Goal: Transaction & Acquisition: Book appointment/travel/reservation

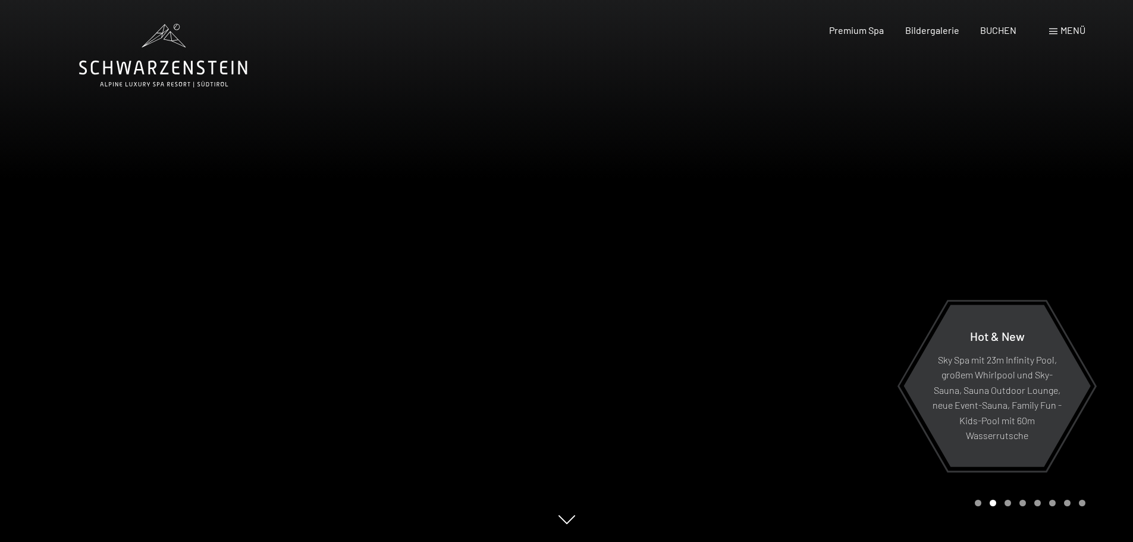
click at [1058, 26] on div "Menü" at bounding box center [1067, 30] width 36 height 13
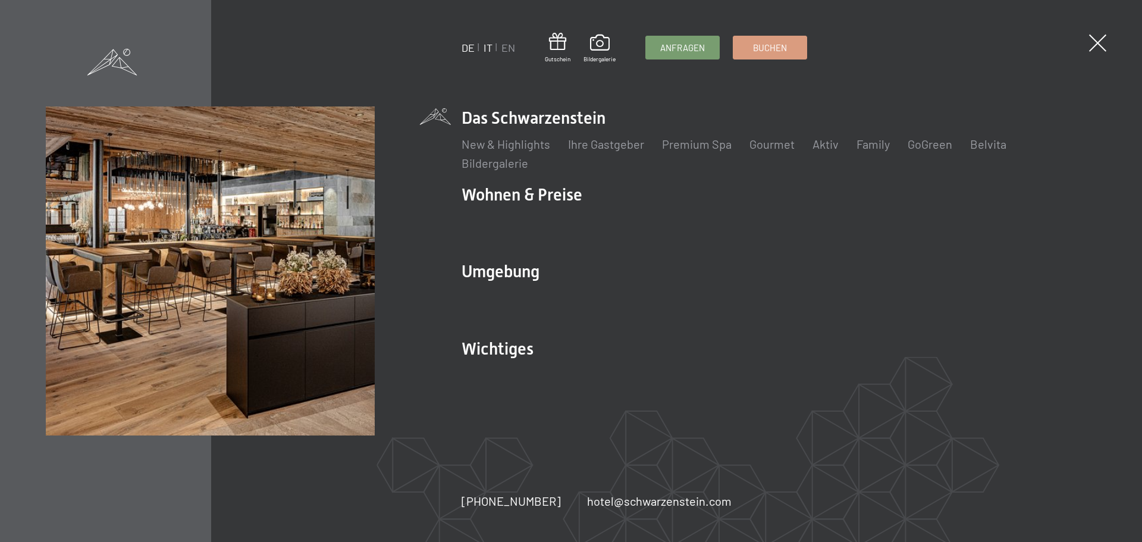
click at [491, 43] on link "IT" at bounding box center [488, 47] width 9 height 13
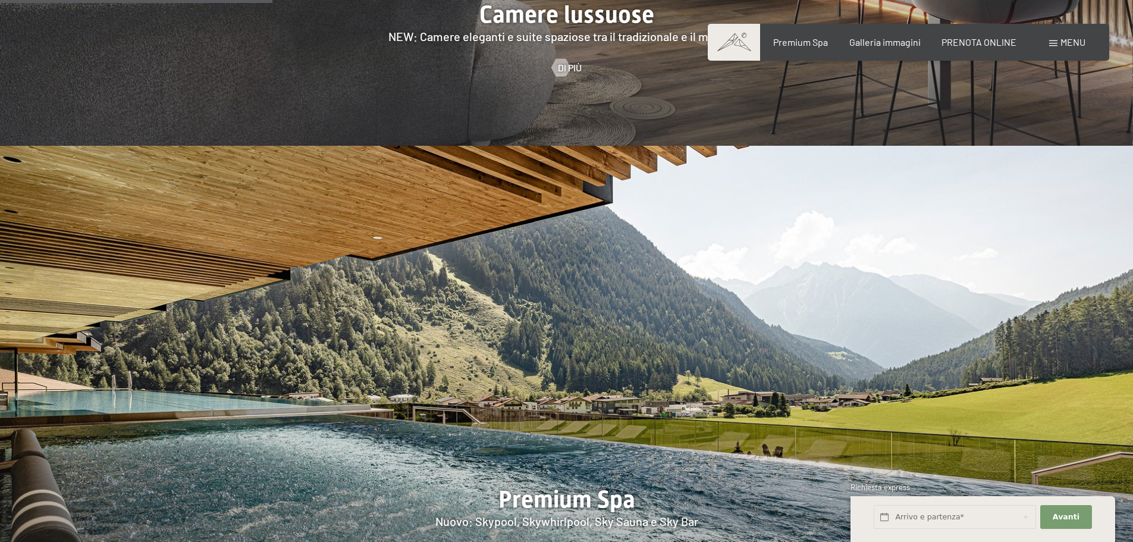
scroll to position [1249, 0]
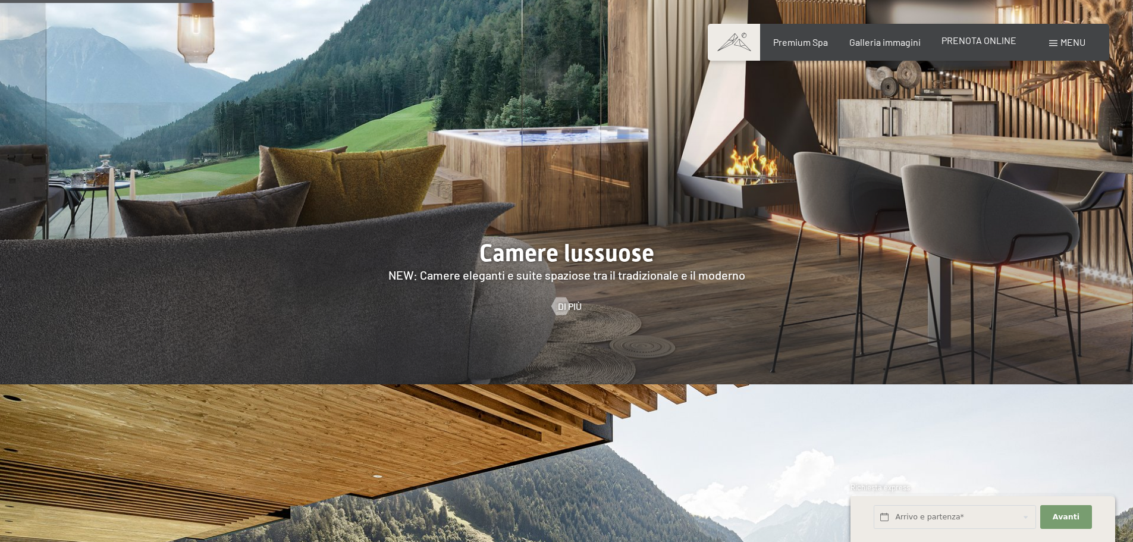
drag, startPoint x: 996, startPoint y: 39, endPoint x: 986, endPoint y: 45, distance: 10.9
click at [996, 39] on span "PRENOTA ONLINE" at bounding box center [979, 40] width 75 height 11
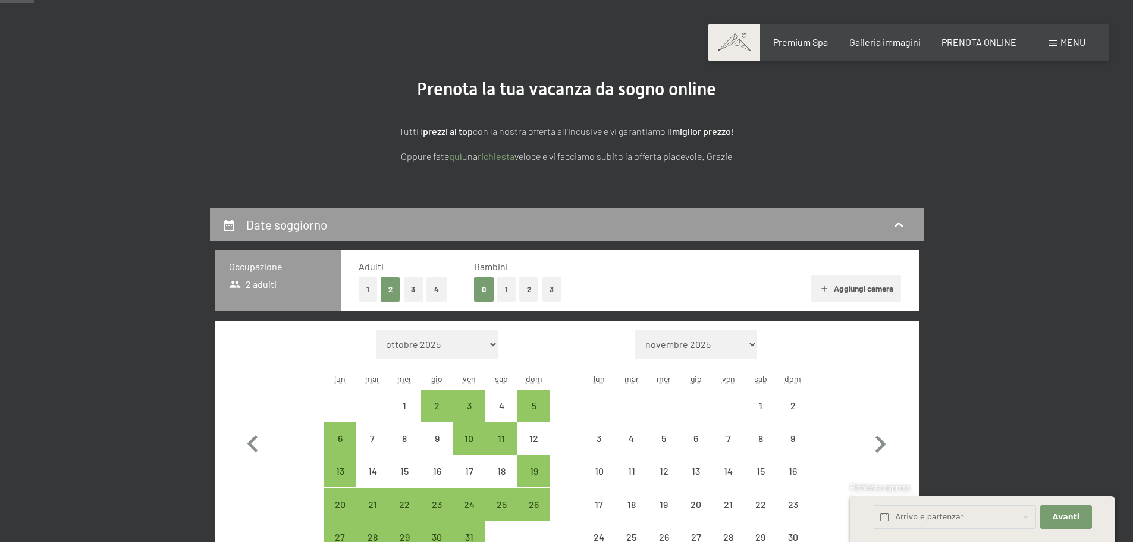
scroll to position [238, 0]
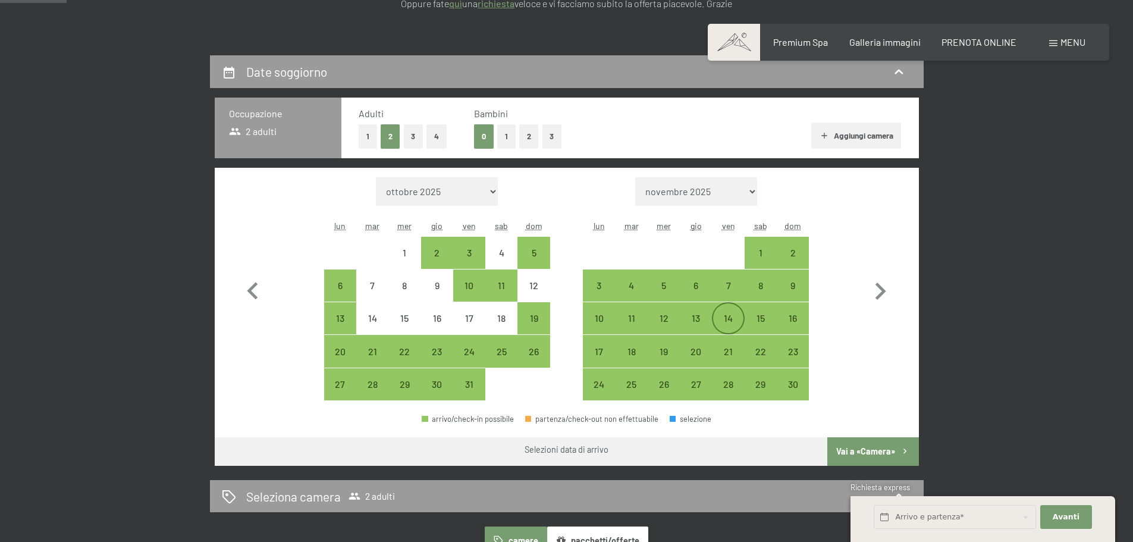
click at [734, 321] on div "14" at bounding box center [728, 329] width 30 height 30
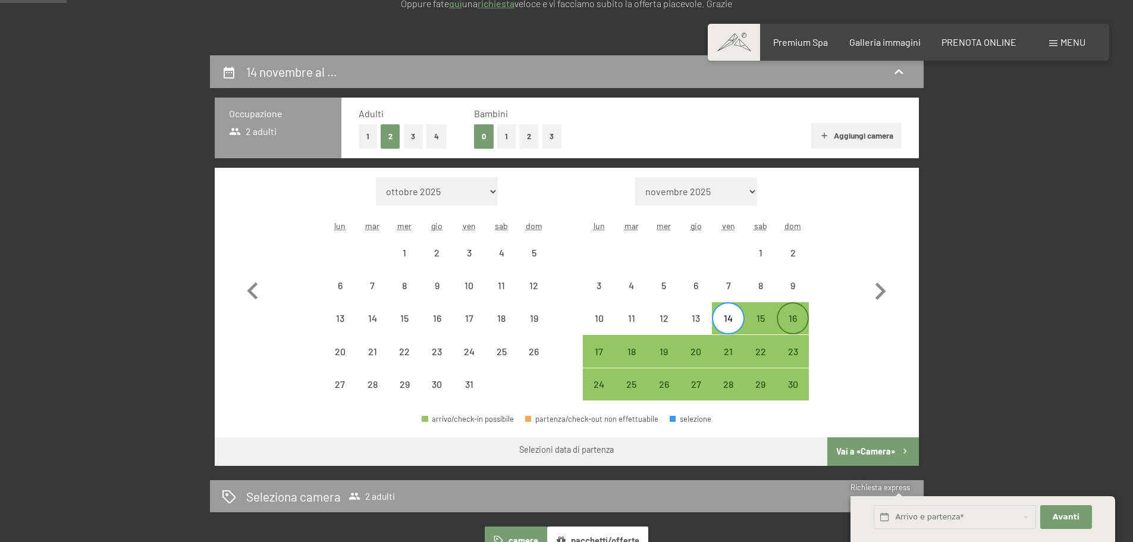
click at [802, 321] on div "16" at bounding box center [793, 329] width 30 height 30
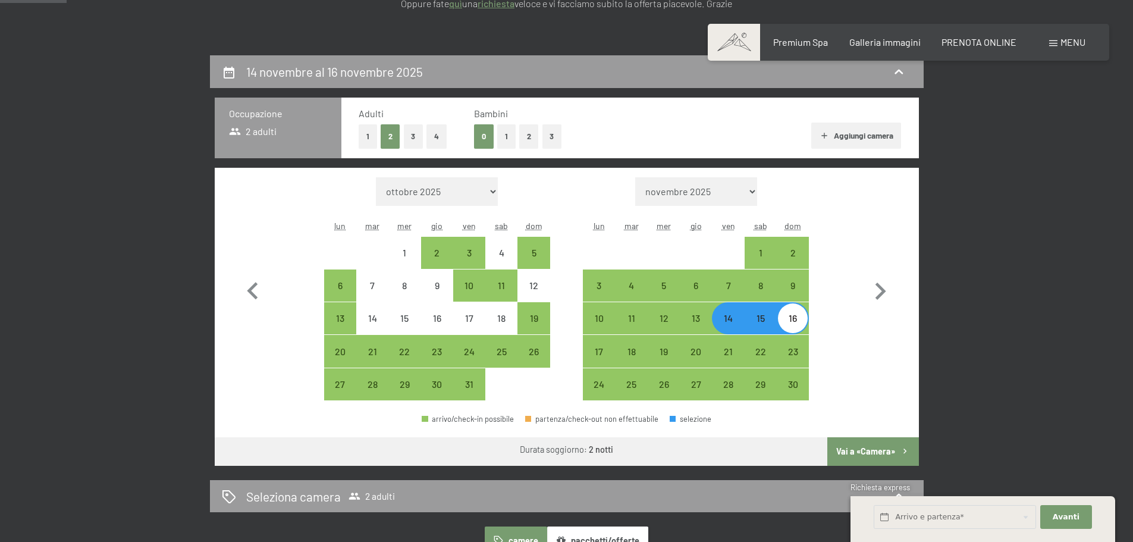
click at [882, 450] on button "Vai a «Camera»" at bounding box center [873, 451] width 91 height 29
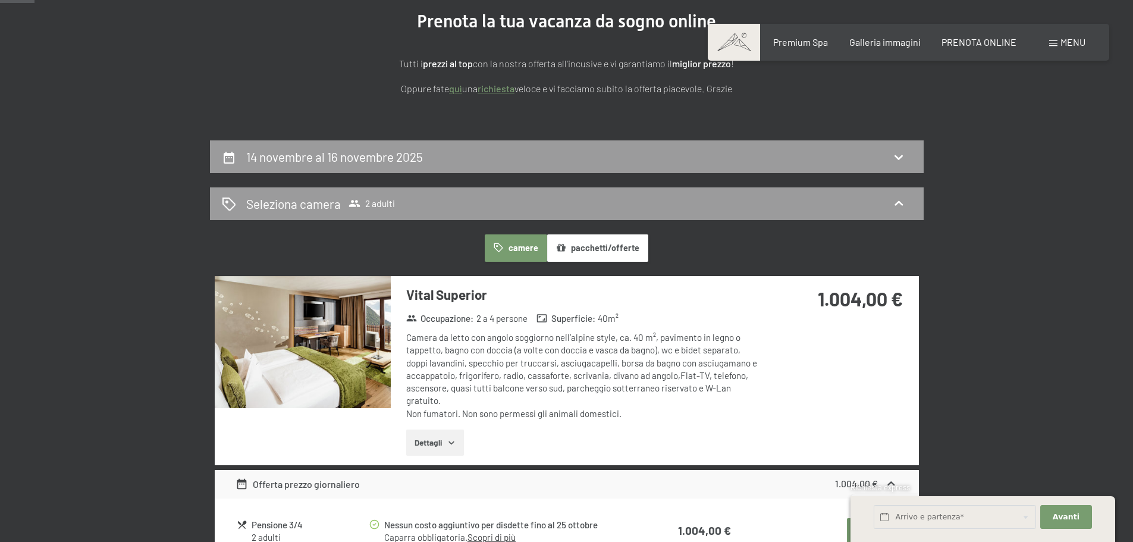
scroll to position [178, 0]
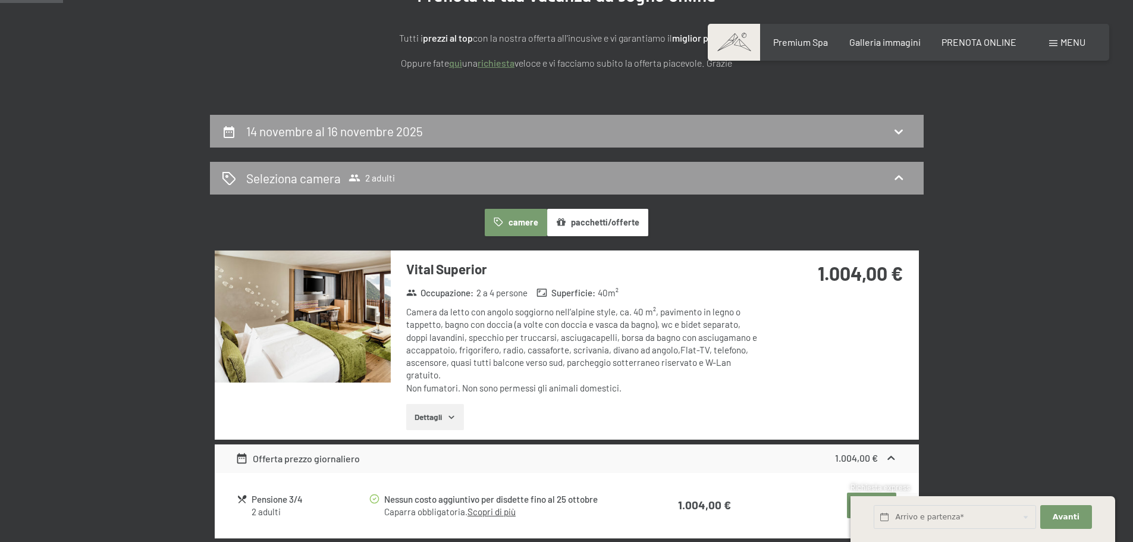
click at [584, 218] on button "pacchetti/offerte" at bounding box center [597, 222] width 101 height 27
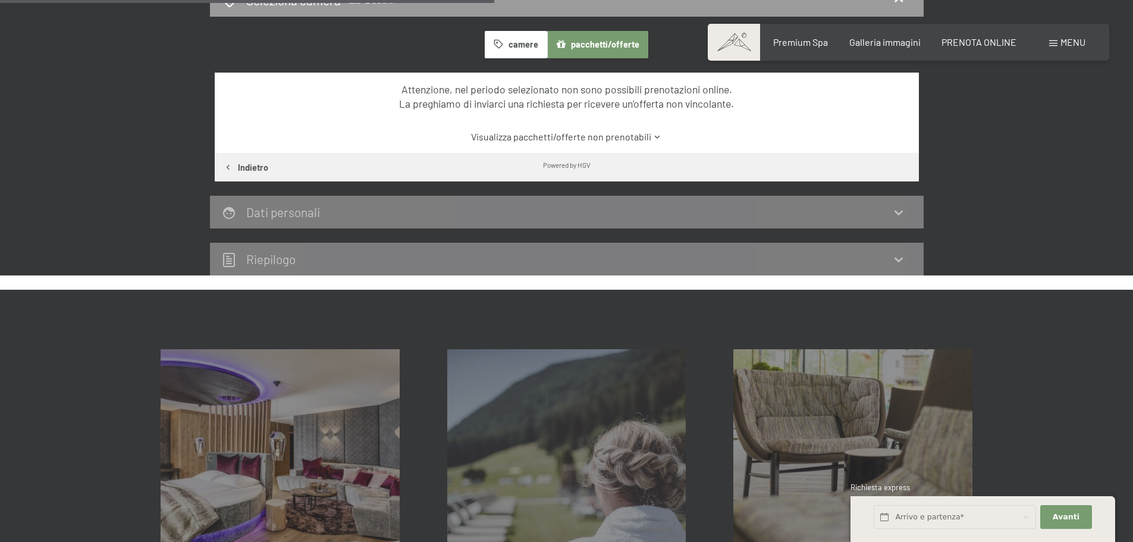
scroll to position [0, 0]
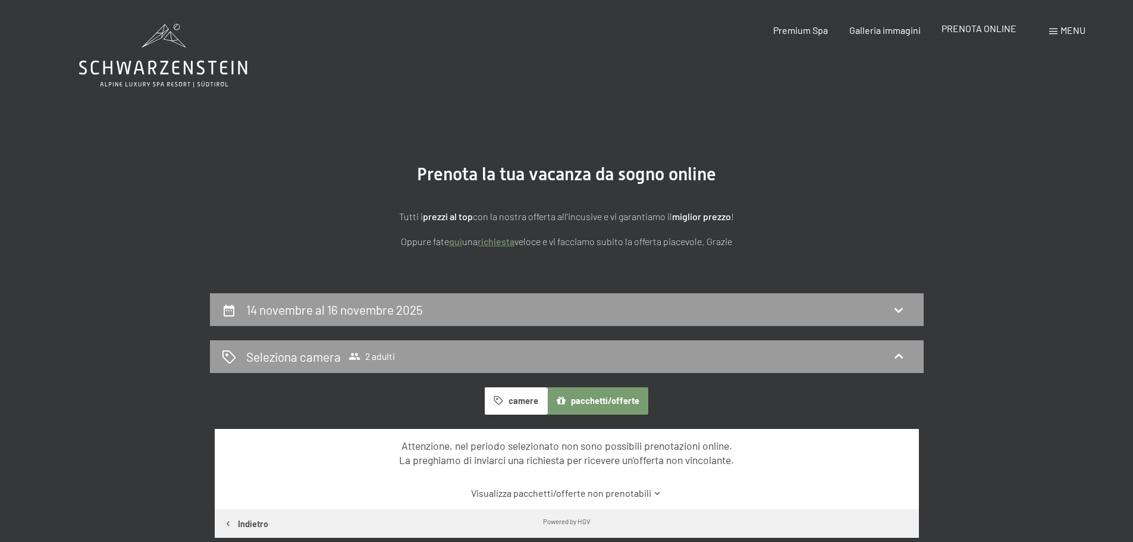
click at [983, 30] on span "PRENOTA ONLINE" at bounding box center [979, 28] width 75 height 11
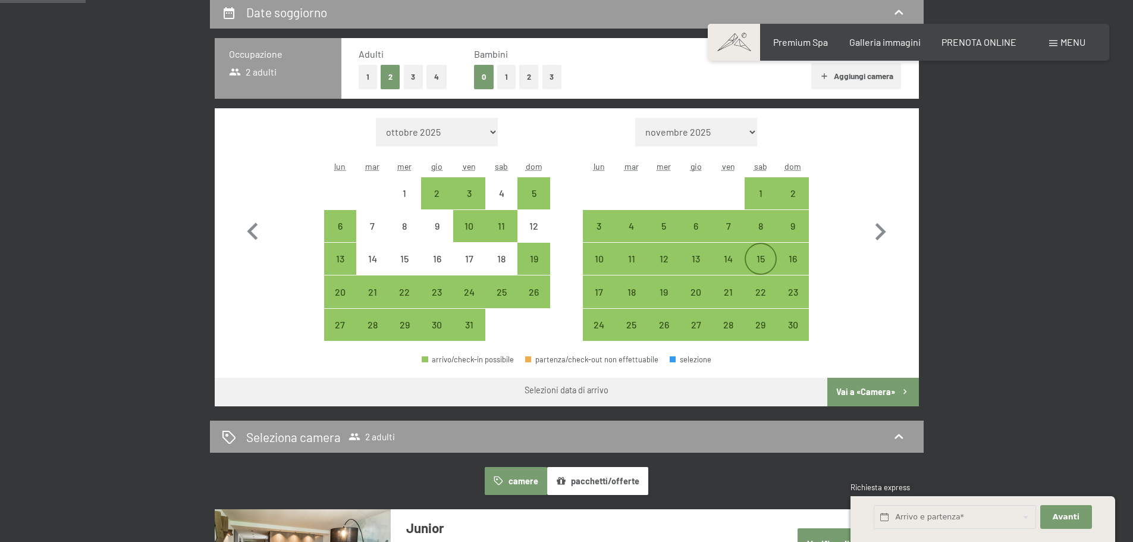
click at [757, 255] on div "15" at bounding box center [761, 269] width 30 height 30
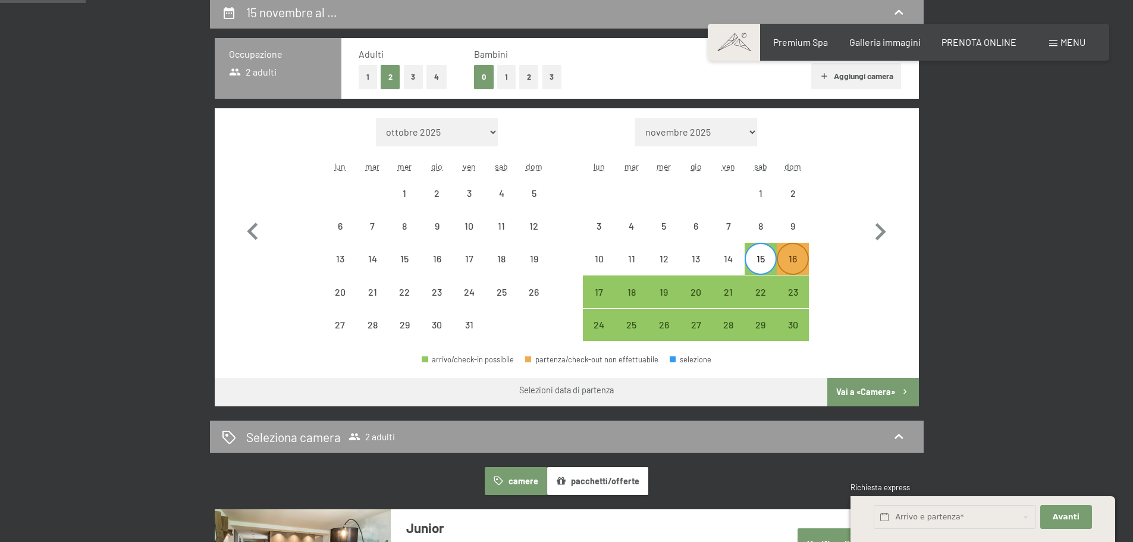
click at [801, 255] on div "16" at bounding box center [793, 269] width 30 height 30
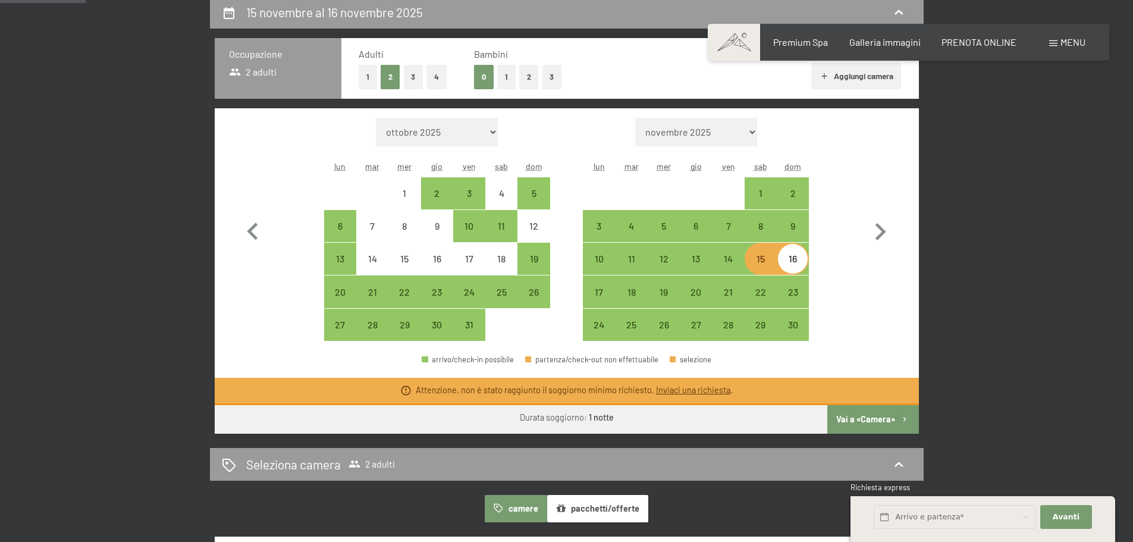
click at [880, 413] on button "Vai a «Camera»" at bounding box center [873, 419] width 91 height 29
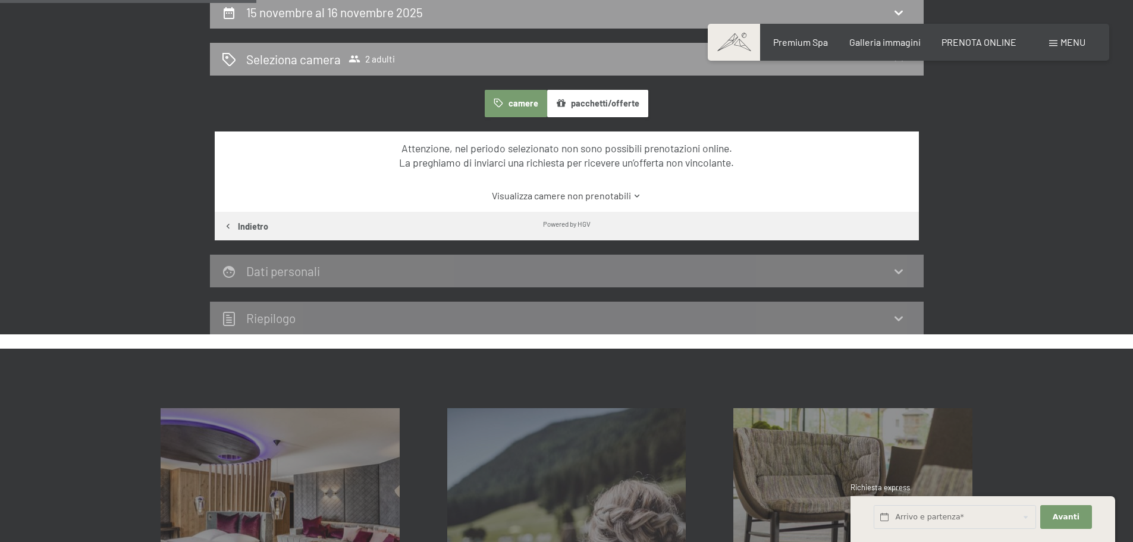
scroll to position [293, 0]
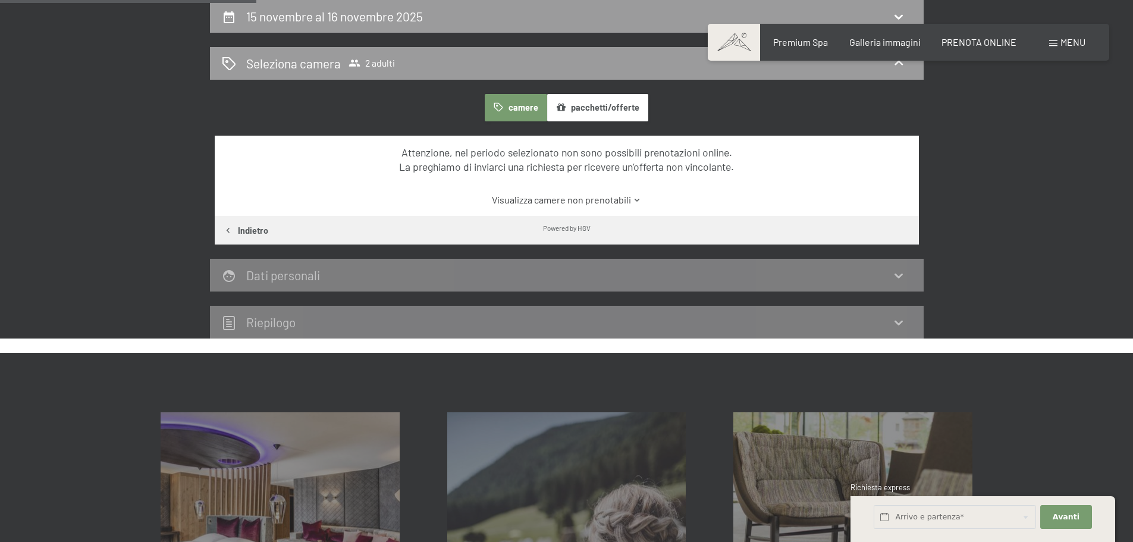
click at [488, 97] on button "camere" at bounding box center [516, 107] width 62 height 27
click at [507, 107] on button "camere" at bounding box center [516, 107] width 62 height 27
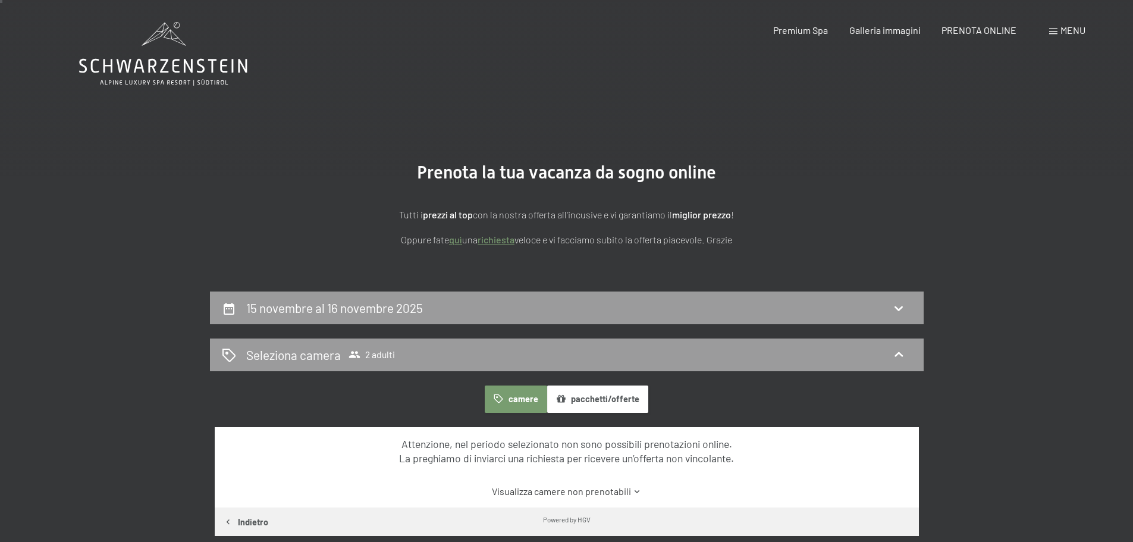
scroll to position [0, 0]
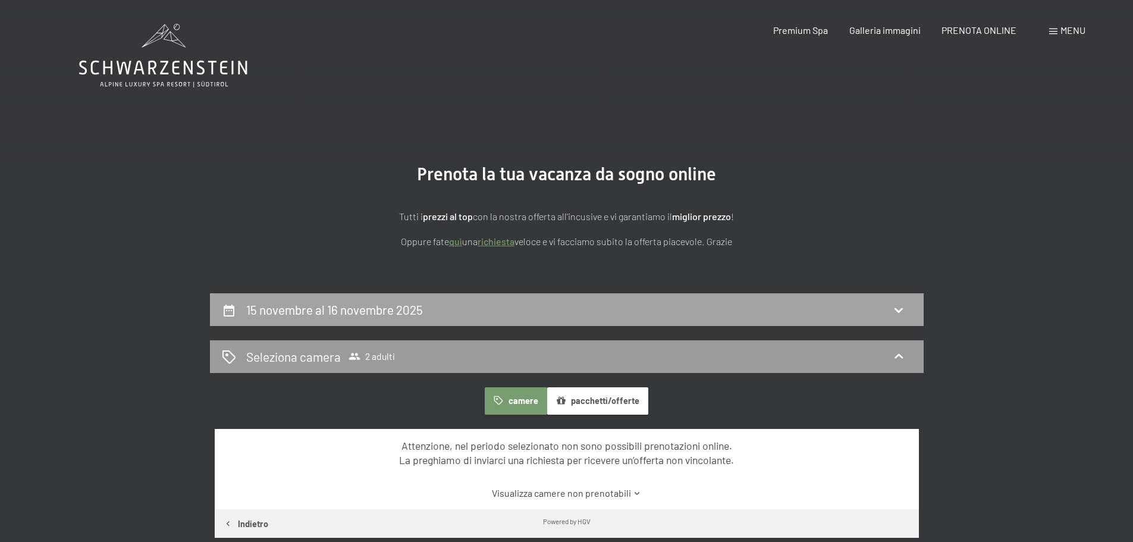
click at [652, 312] on div "15 novembre al 16 novembre 2025" at bounding box center [567, 309] width 690 height 17
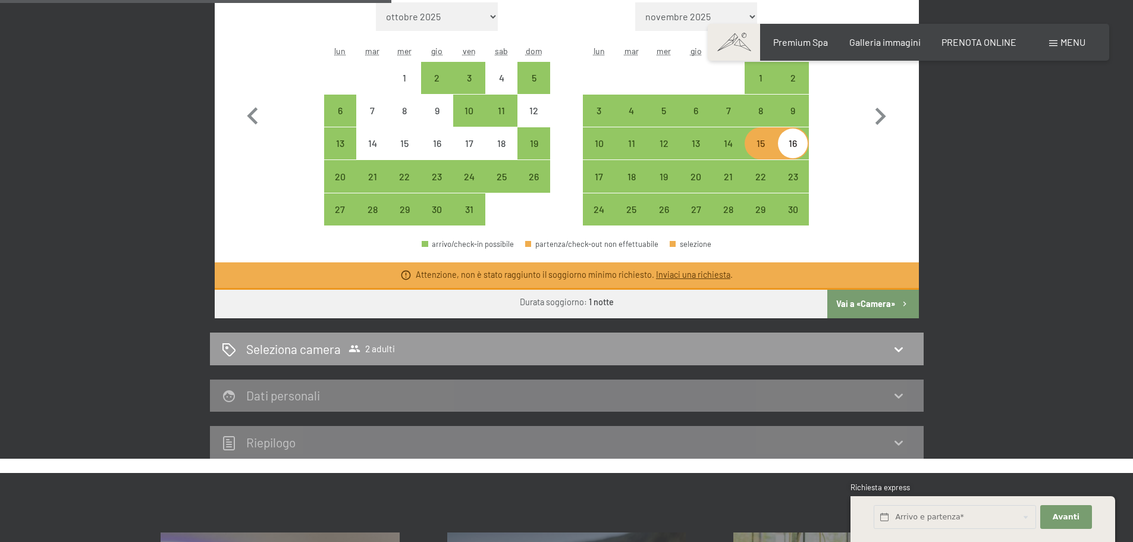
scroll to position [412, 0]
click at [880, 297] on button "Vai a «Camera»" at bounding box center [873, 304] width 91 height 29
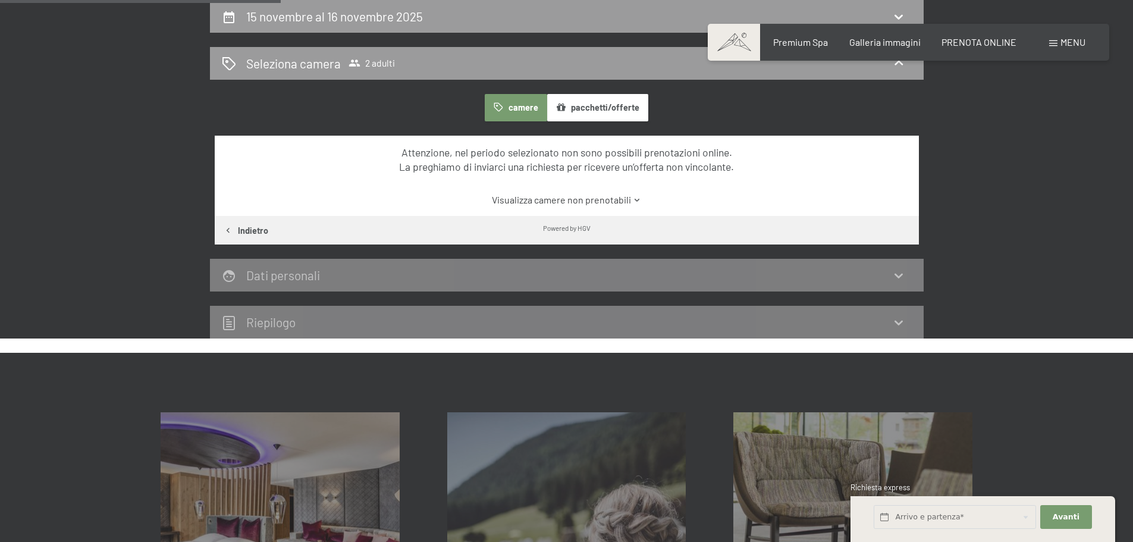
click at [518, 111] on button "camere" at bounding box center [516, 107] width 62 height 27
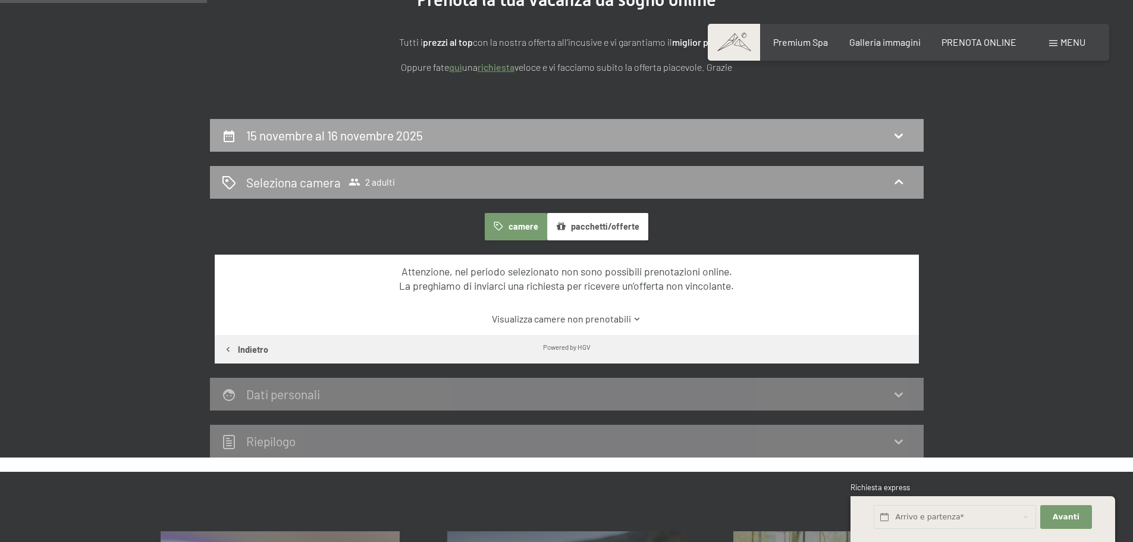
click at [518, 143] on div "15 novembre al 16 novembre 2025" at bounding box center [567, 135] width 690 height 17
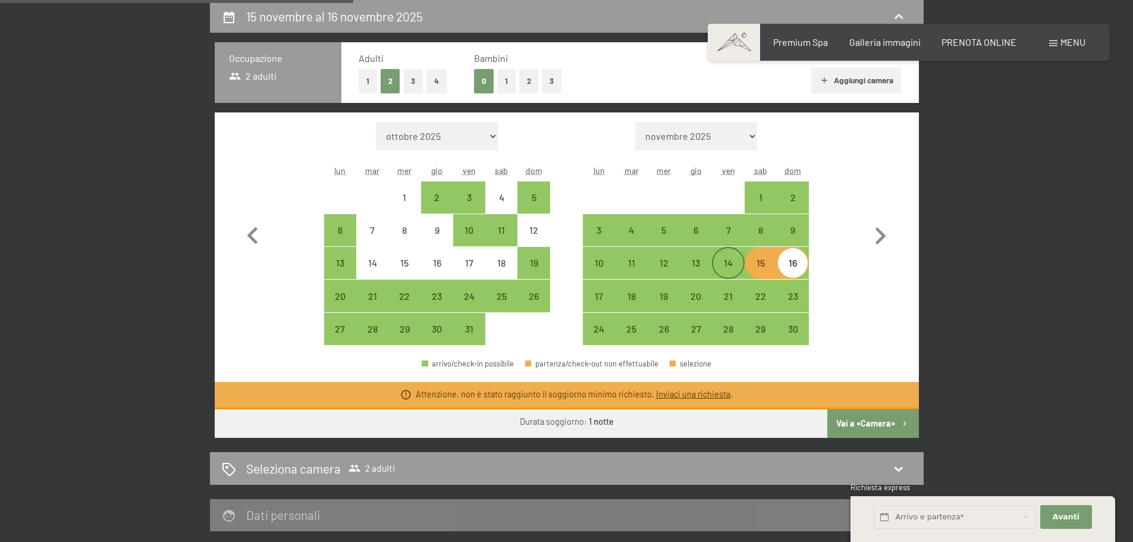
click at [739, 261] on div "14" at bounding box center [728, 273] width 30 height 30
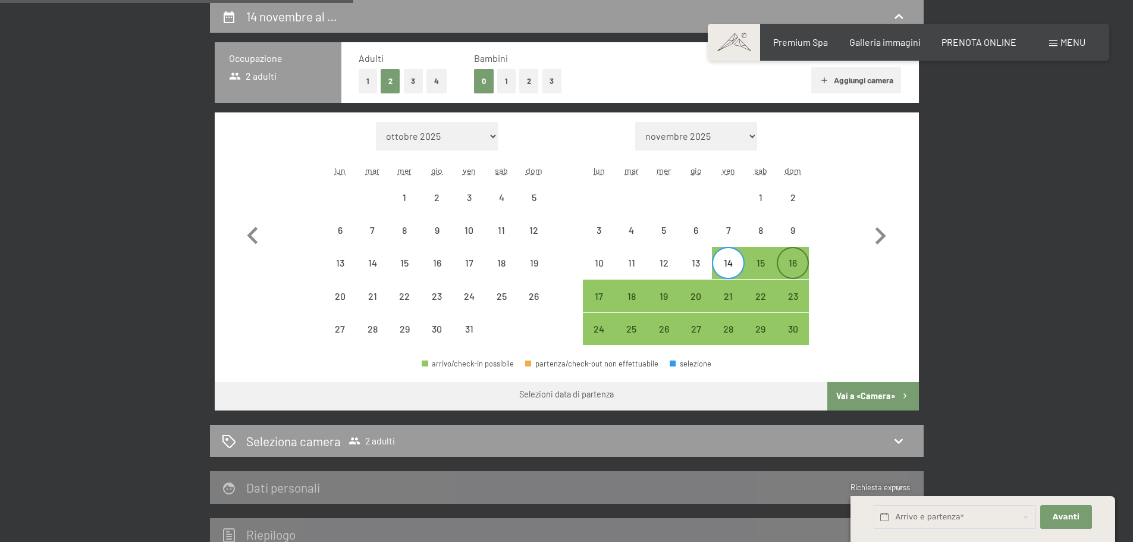
click at [790, 261] on div "16" at bounding box center [793, 273] width 30 height 30
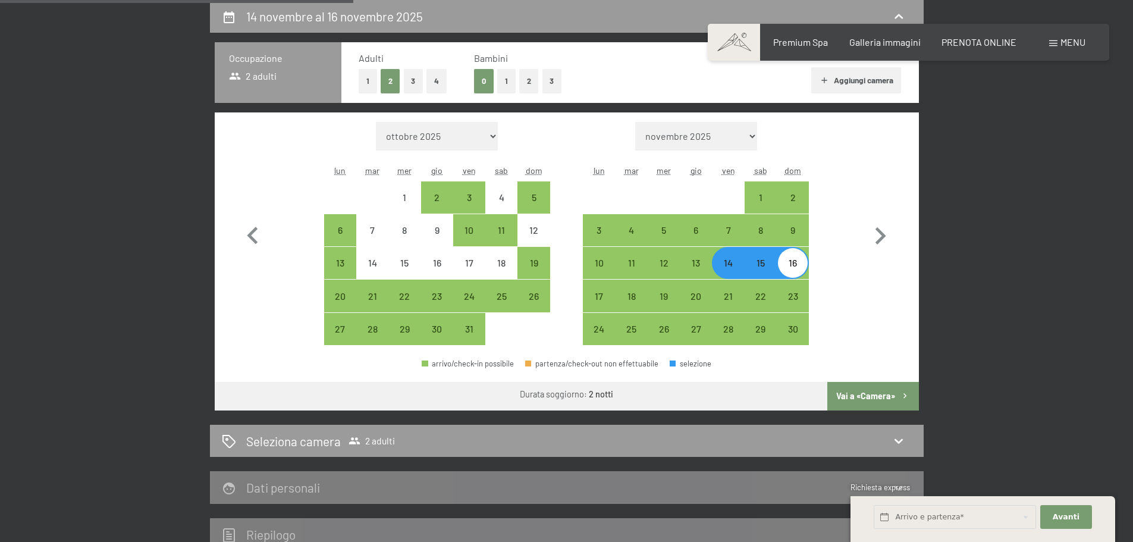
click at [877, 380] on div "arrivo/check-in possibile partenza/check-out non effettuabile selezione" at bounding box center [567, 368] width 704 height 27
click at [877, 385] on button "Vai a «Camera»" at bounding box center [873, 396] width 91 height 29
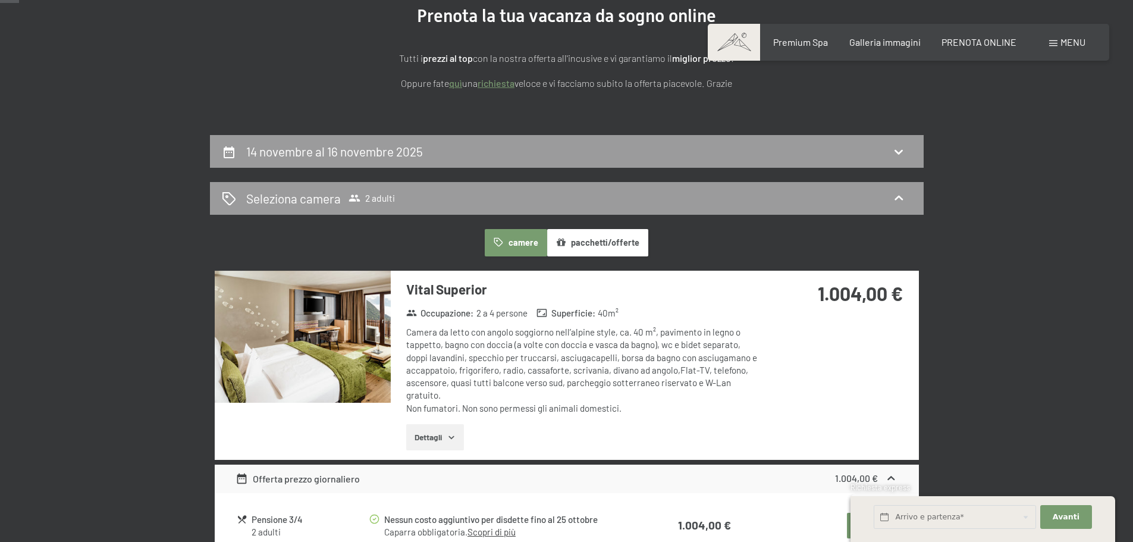
scroll to position [55, 0]
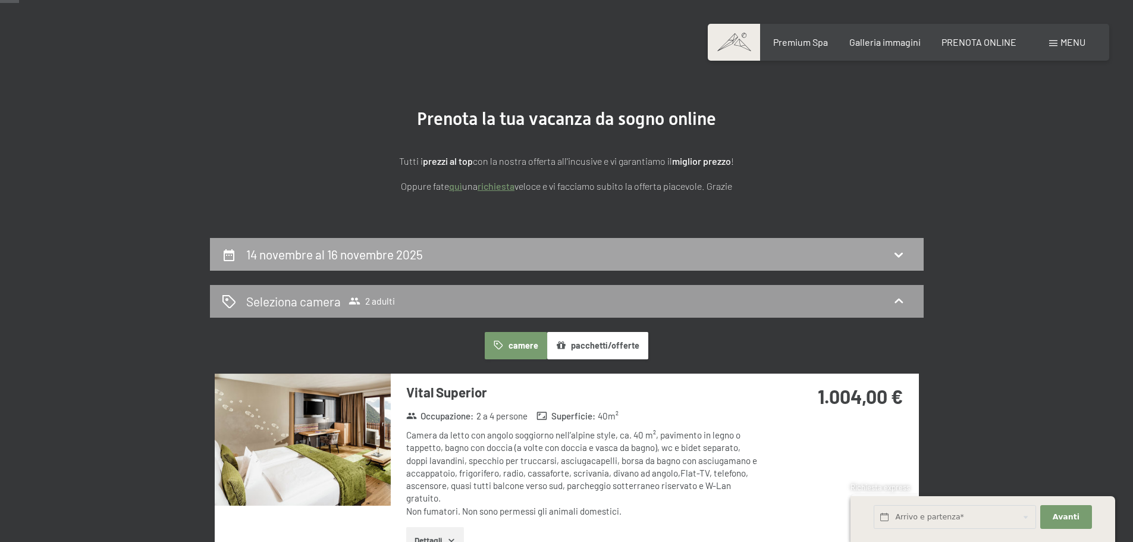
click at [634, 259] on div "14 novembre al 16 novembre 2025" at bounding box center [567, 254] width 690 height 17
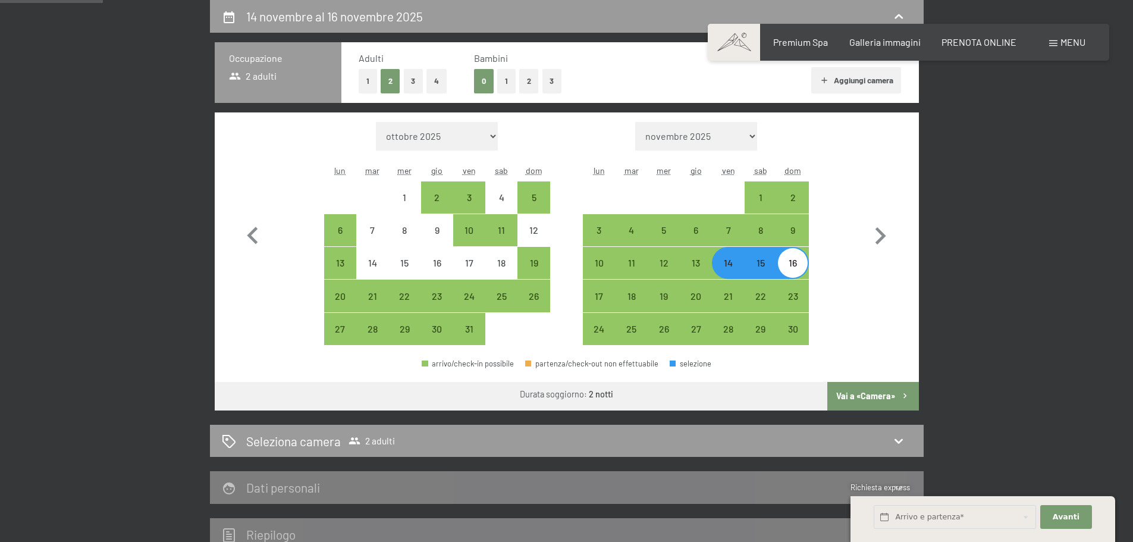
click at [765, 267] on div "15" at bounding box center [761, 273] width 30 height 30
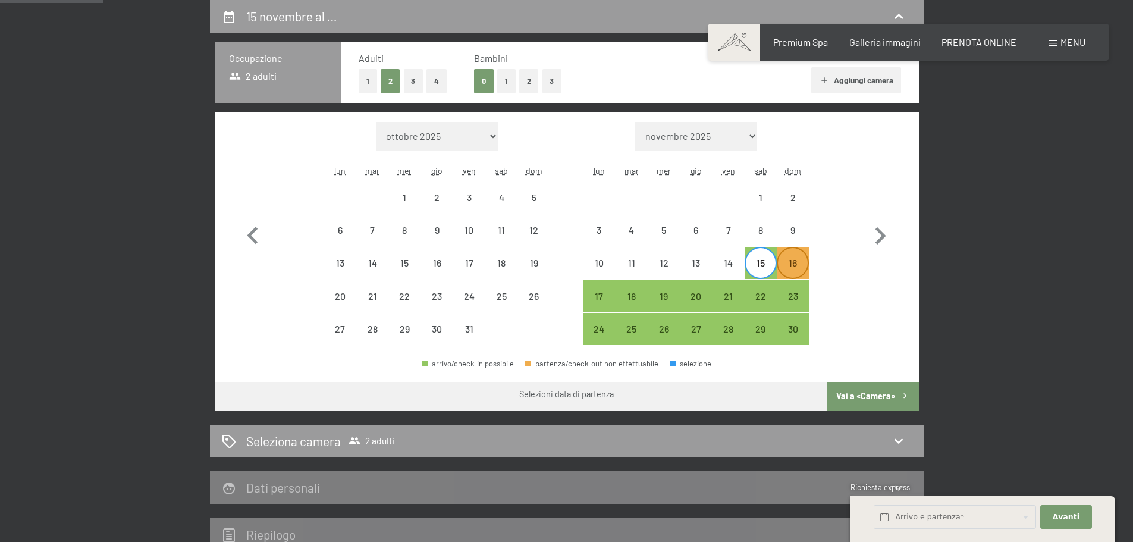
click at [789, 269] on div "16" at bounding box center [793, 273] width 30 height 30
